Goal: Entertainment & Leisure: Consume media (video, audio)

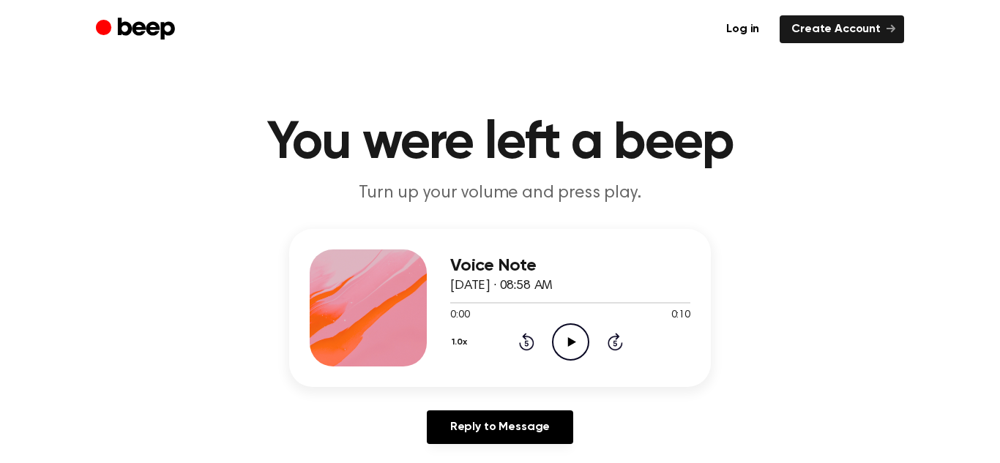
click at [577, 332] on icon "Play Audio" at bounding box center [570, 342] width 37 height 37
click at [577, 332] on icon "Pause Audio" at bounding box center [570, 342] width 37 height 37
click at [575, 333] on icon "Play Audio" at bounding box center [570, 342] width 37 height 37
click at [575, 333] on icon "Pause Audio" at bounding box center [570, 342] width 37 height 37
click at [526, 342] on icon "Rewind 5 seconds" at bounding box center [526, 341] width 16 height 19
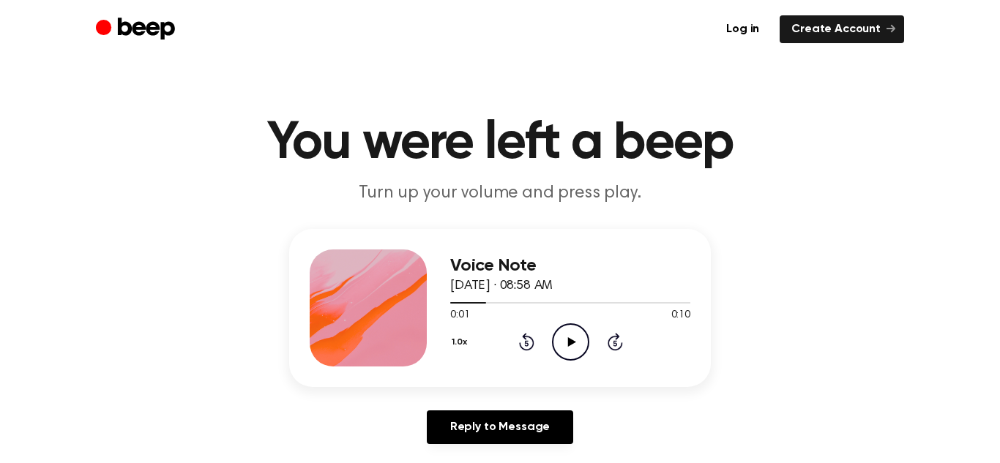
click at [526, 342] on icon "Rewind 5 seconds" at bounding box center [526, 341] width 16 height 19
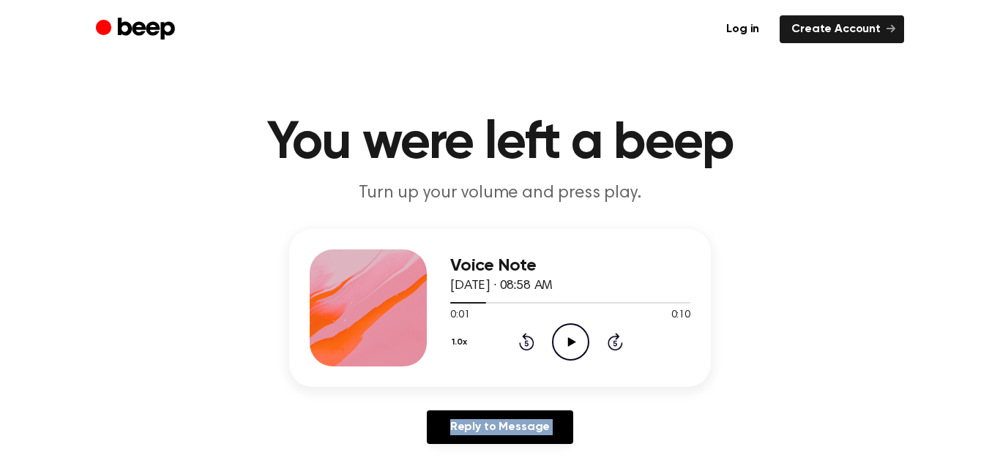
click at [526, 342] on icon "Rewind 5 seconds" at bounding box center [526, 341] width 16 height 19
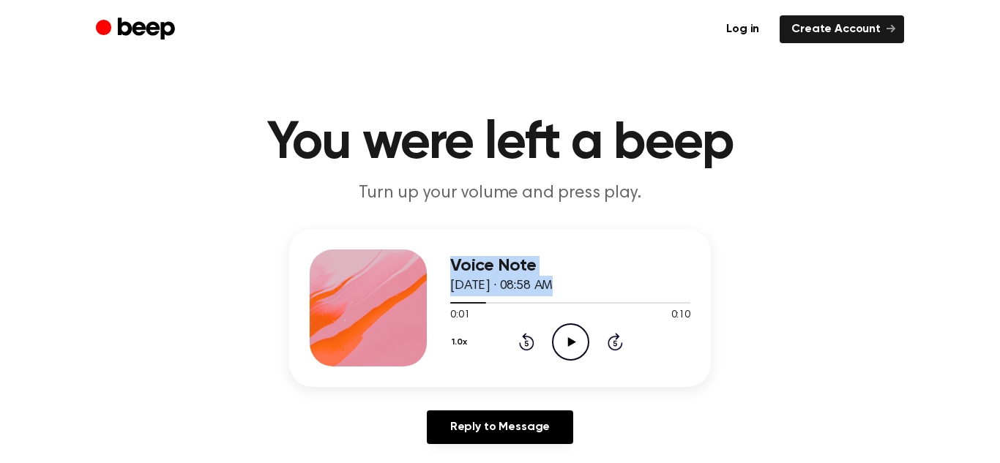
drag, startPoint x: 487, startPoint y: 303, endPoint x: 434, endPoint y: 302, distance: 52.7
click at [434, 302] on div "Voice Note August 21, 2025 · 08:58 AM 0:01 0:10 Your browser does not support t…" at bounding box center [500, 308] width 422 height 158
drag, startPoint x: 479, startPoint y: 300, endPoint x: 439, endPoint y: 304, distance: 39.7
click at [439, 304] on div "Voice Note August 21, 2025 · 08:58 AM 0:01 0:10 Your browser does not support t…" at bounding box center [500, 308] width 422 height 158
click at [479, 302] on span at bounding box center [480, 303] width 12 height 12
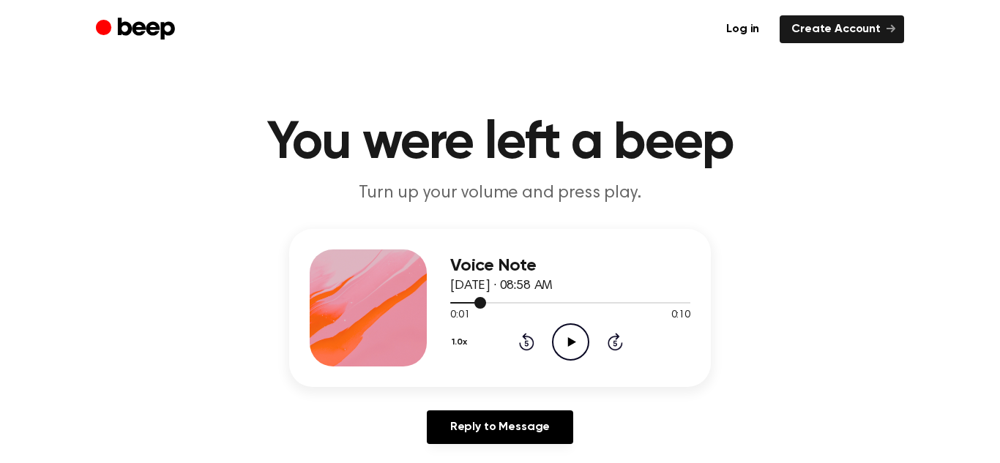
click at [454, 300] on div at bounding box center [570, 302] width 240 height 12
click at [452, 300] on div at bounding box center [570, 302] width 240 height 12
click at [564, 346] on icon "Play Audio" at bounding box center [570, 342] width 37 height 37
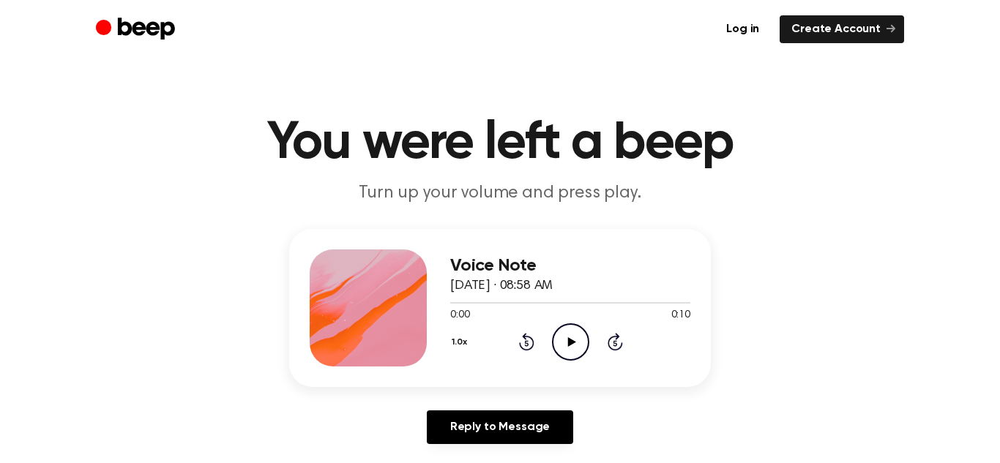
click at [582, 351] on icon "Play Audio" at bounding box center [570, 342] width 37 height 37
